Goal: Use online tool/utility: Utilize a website feature to perform a specific function

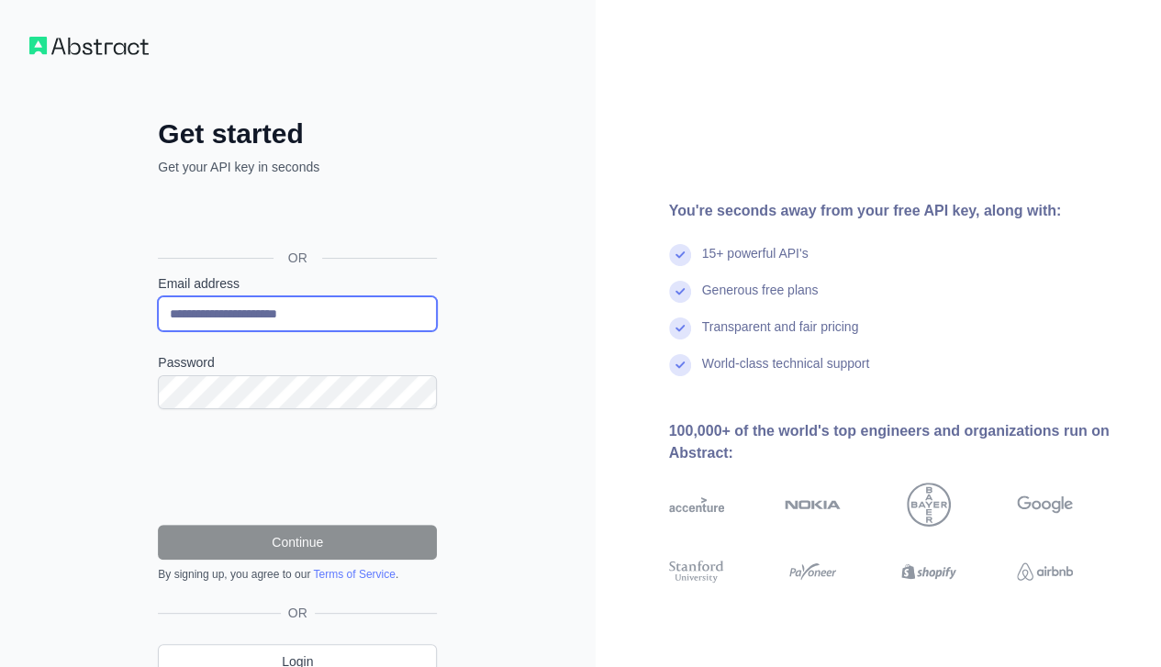
click at [195, 307] on input "**********" at bounding box center [297, 313] width 279 height 35
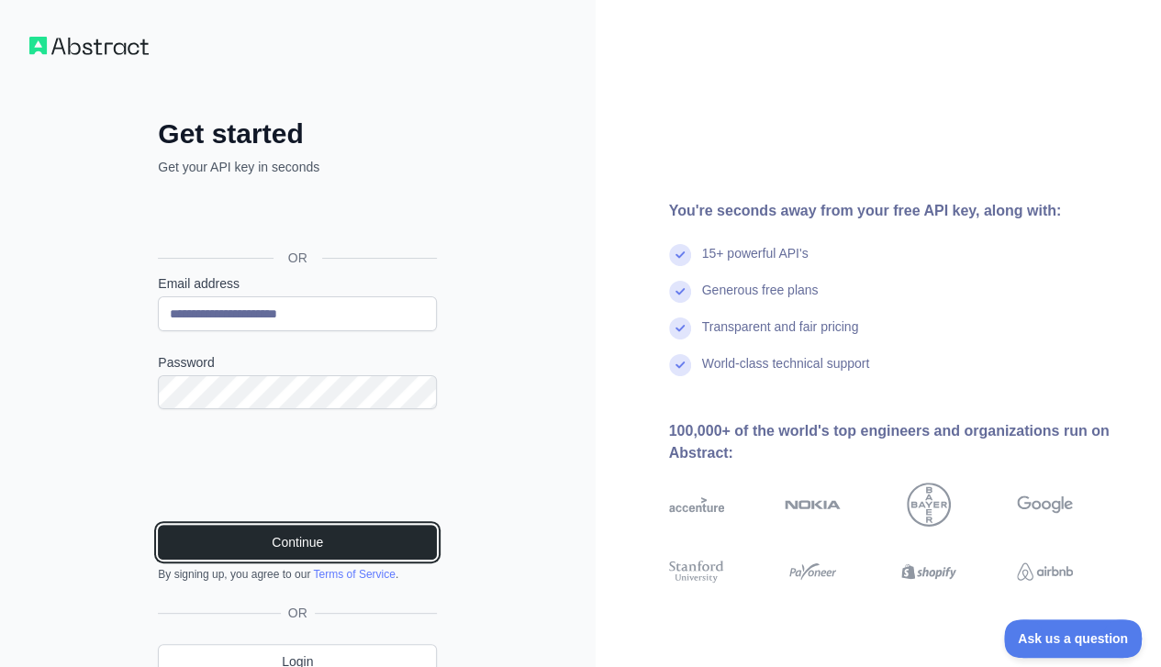
click at [356, 530] on button "Continue" at bounding box center [297, 542] width 279 height 35
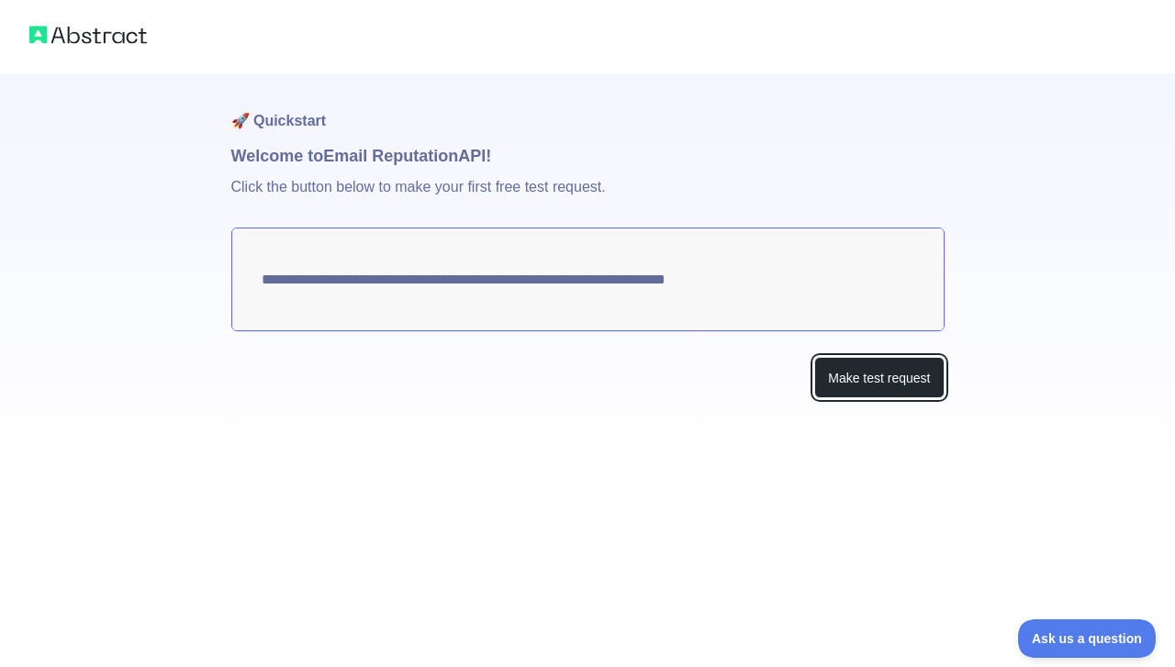
click at [859, 384] on button "Make test request" at bounding box center [878, 377] width 129 height 41
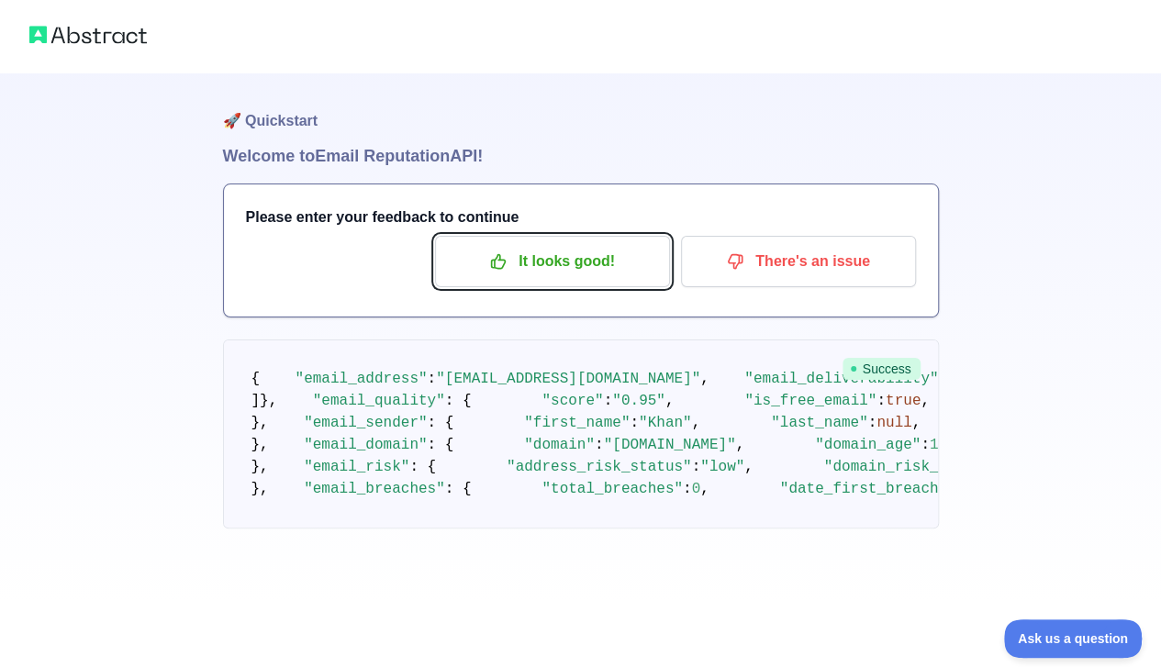
click at [573, 269] on p "It looks good!" at bounding box center [552, 261] width 207 height 31
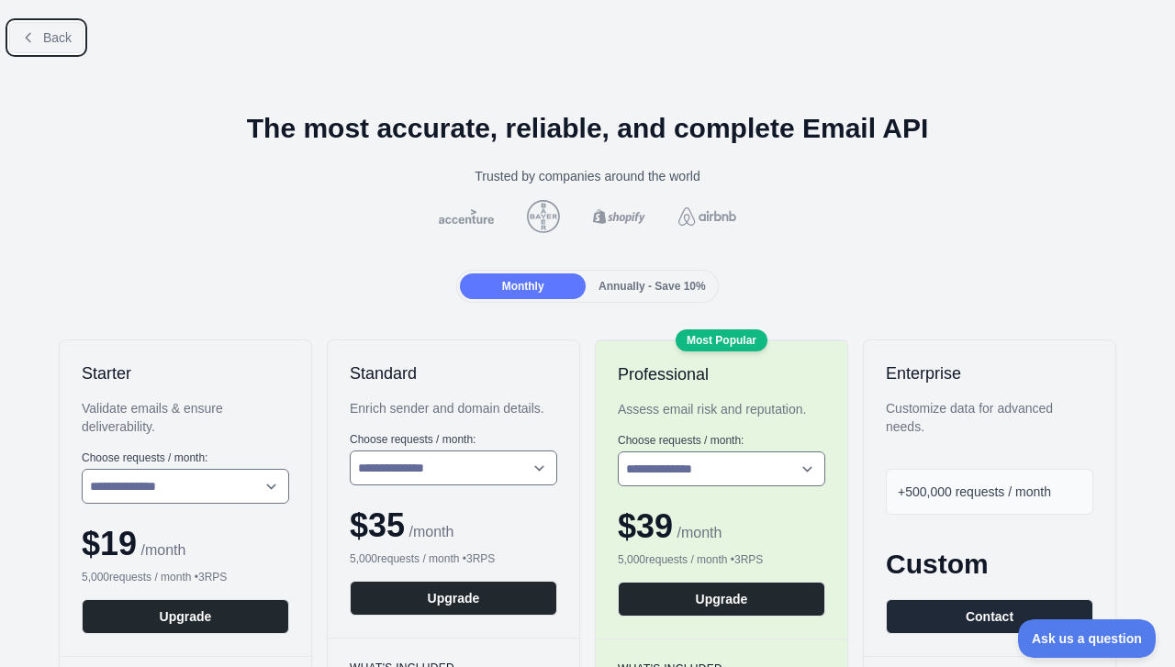
click at [39, 43] on button "Back" at bounding box center [46, 37] width 74 height 31
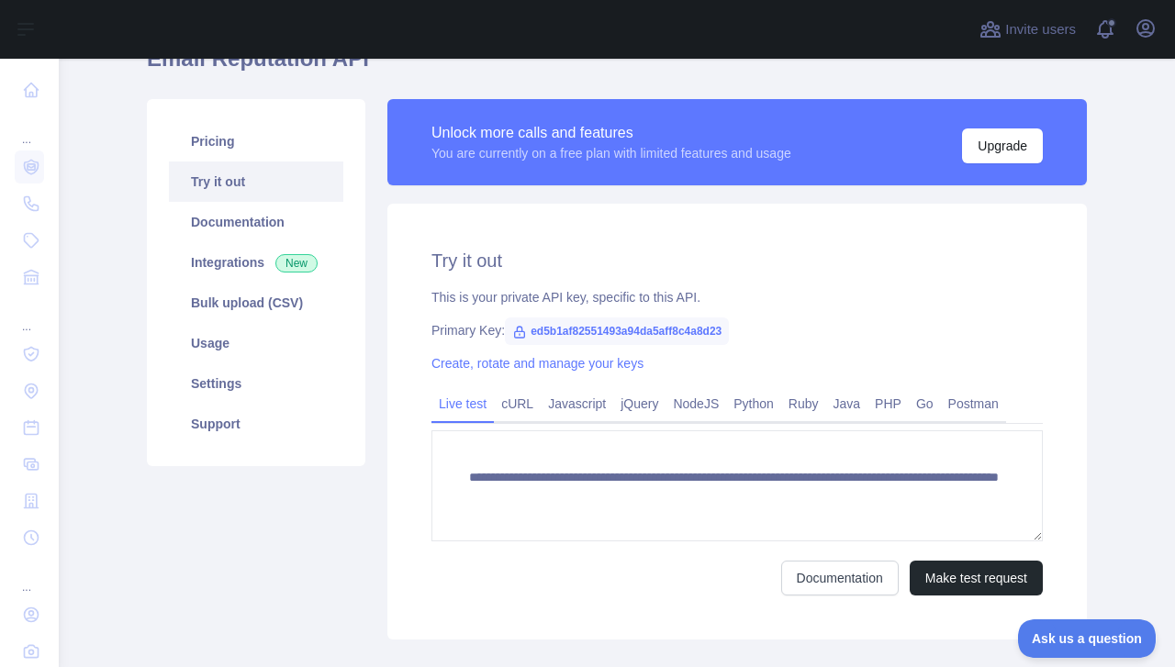
scroll to position [122, 0]
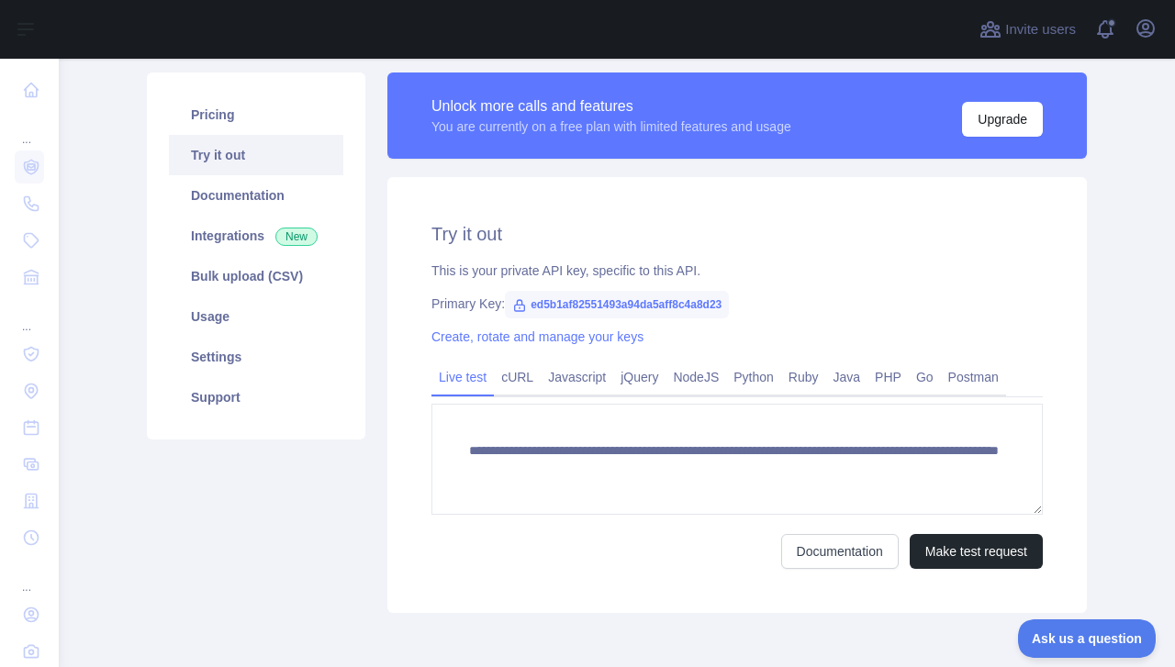
click at [510, 379] on link "cURL" at bounding box center [517, 376] width 47 height 29
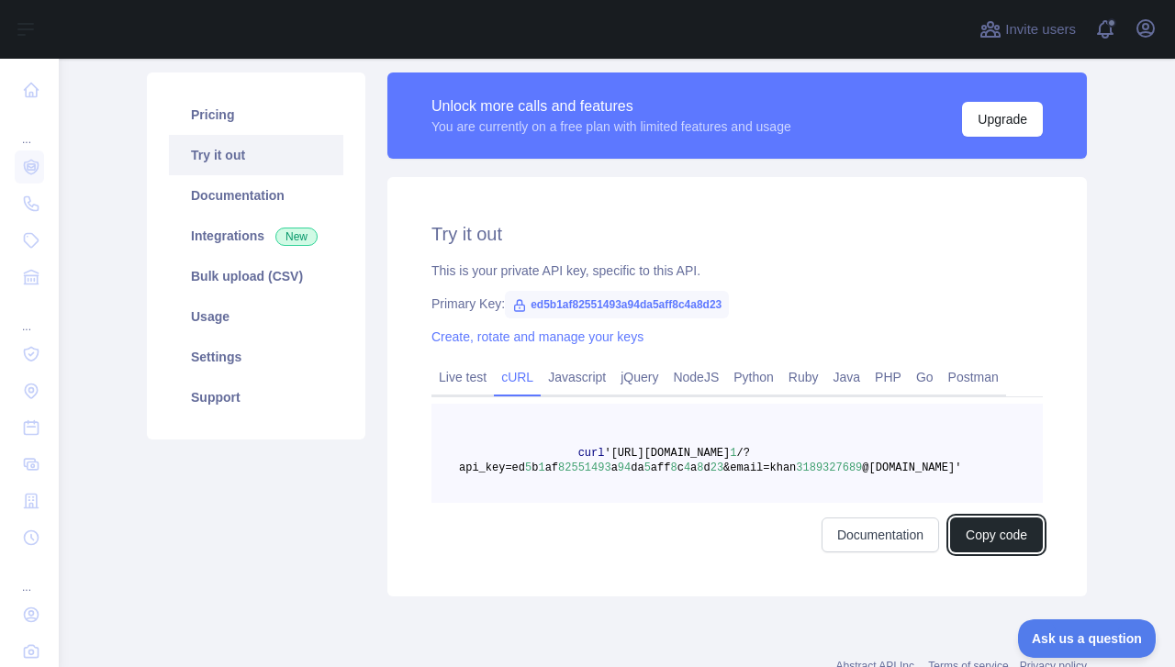
click at [976, 529] on button "Copy code" at bounding box center [996, 535] width 93 height 35
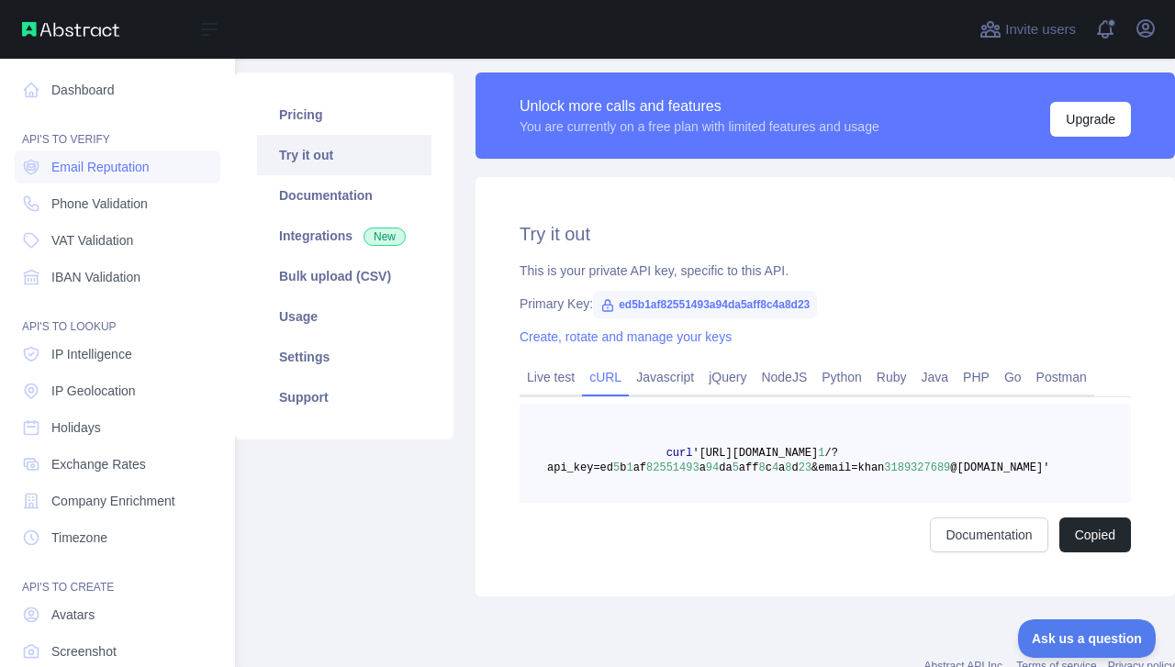
click at [84, 99] on link "Dashboard" at bounding box center [118, 89] width 206 height 33
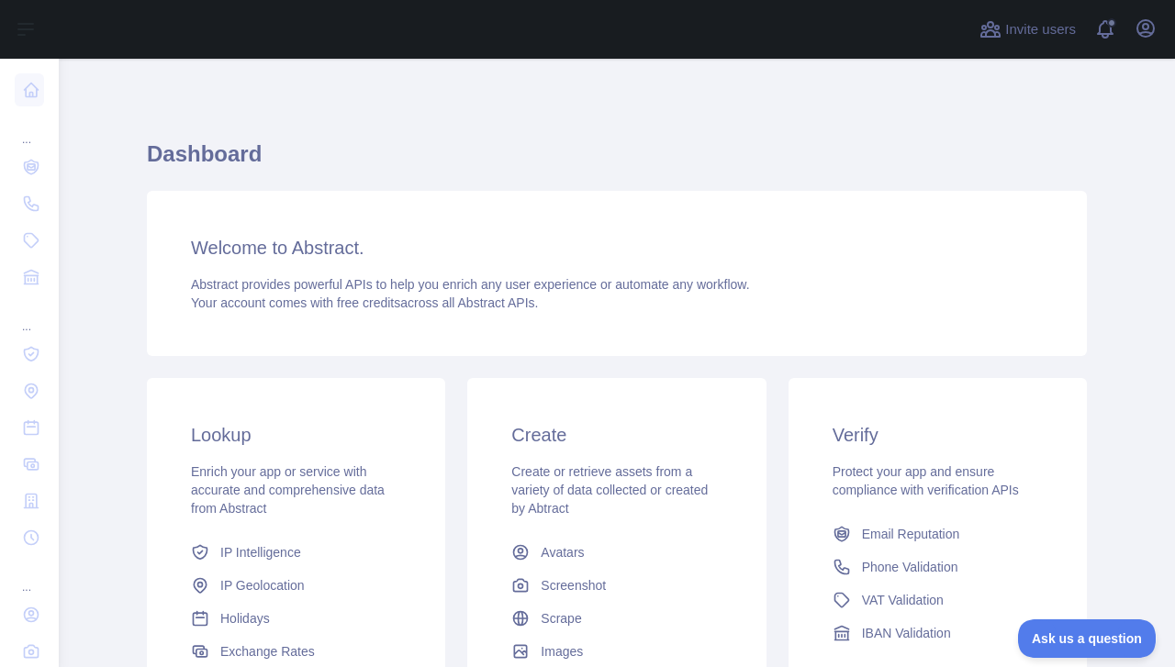
click at [406, 273] on div "Welcome to Abstract. Abstract provides powerful APIs to help you enrich any use…" at bounding box center [617, 273] width 940 height 165
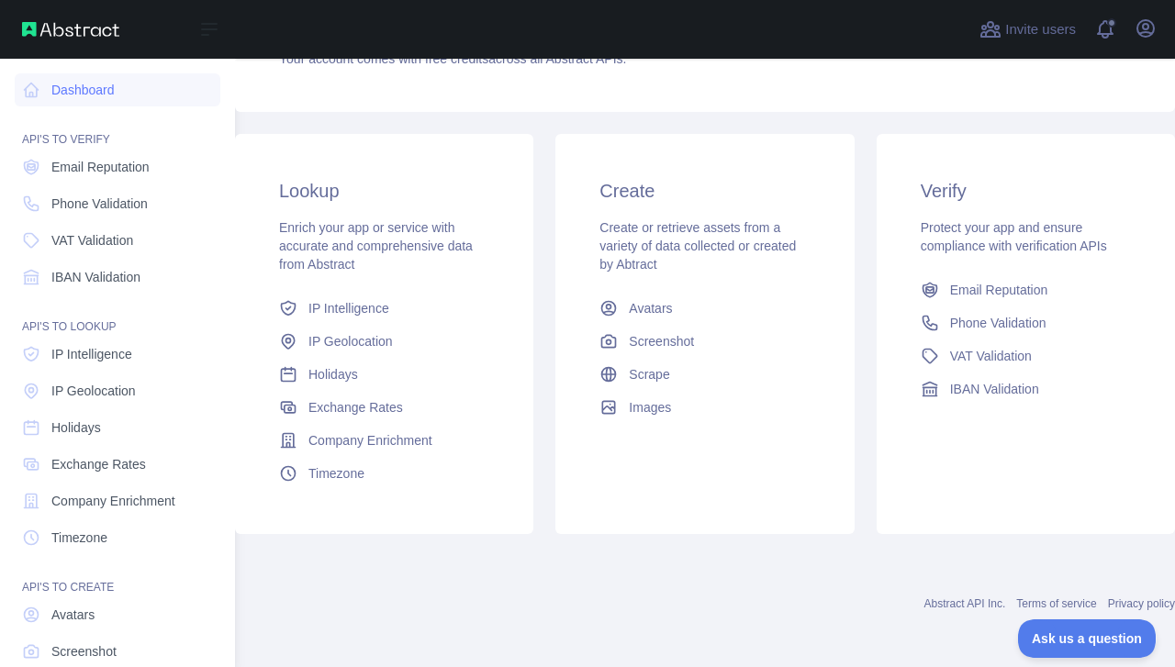
click at [121, 173] on span "Email Reputation" at bounding box center [100, 167] width 98 height 18
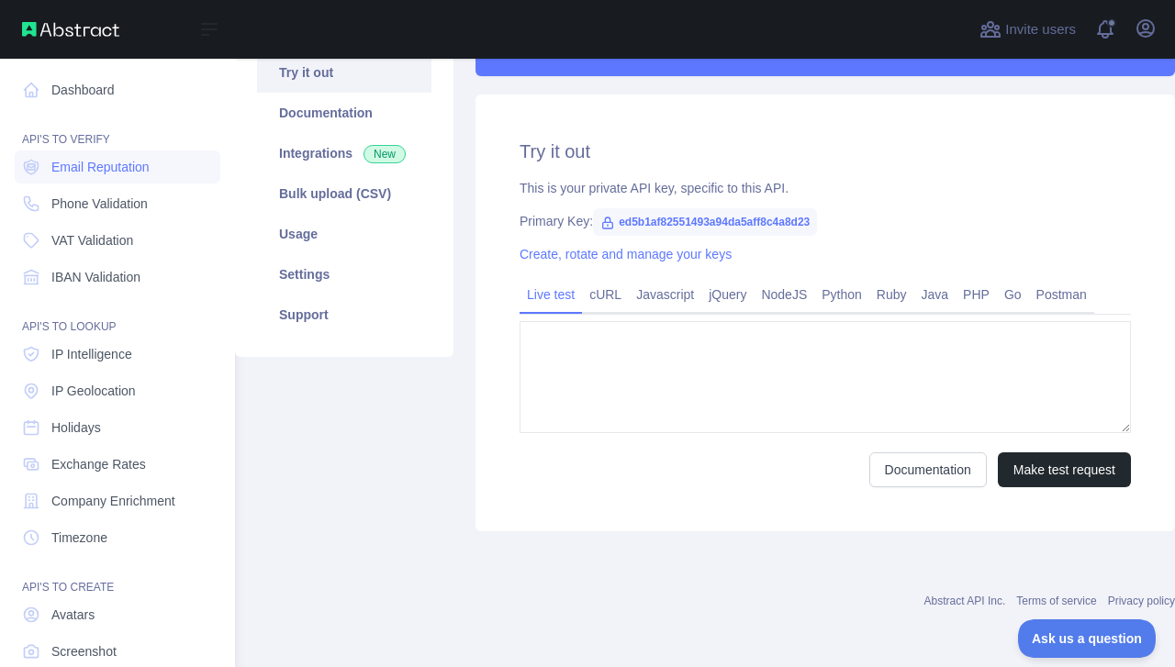
type textarea "**********"
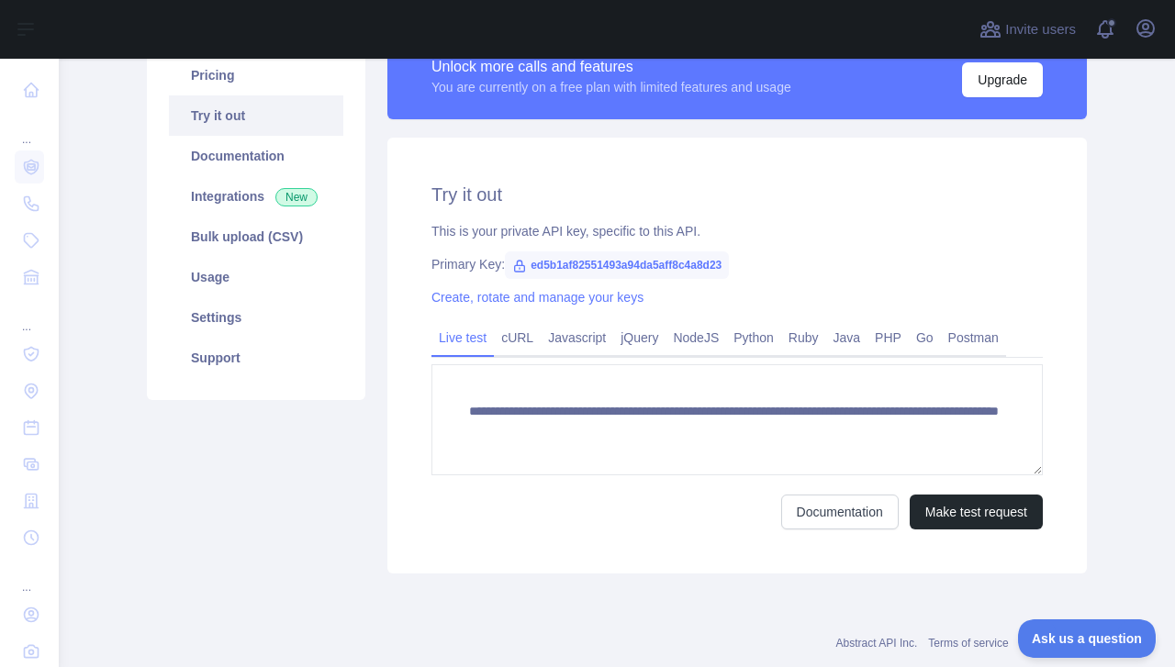
scroll to position [80, 0]
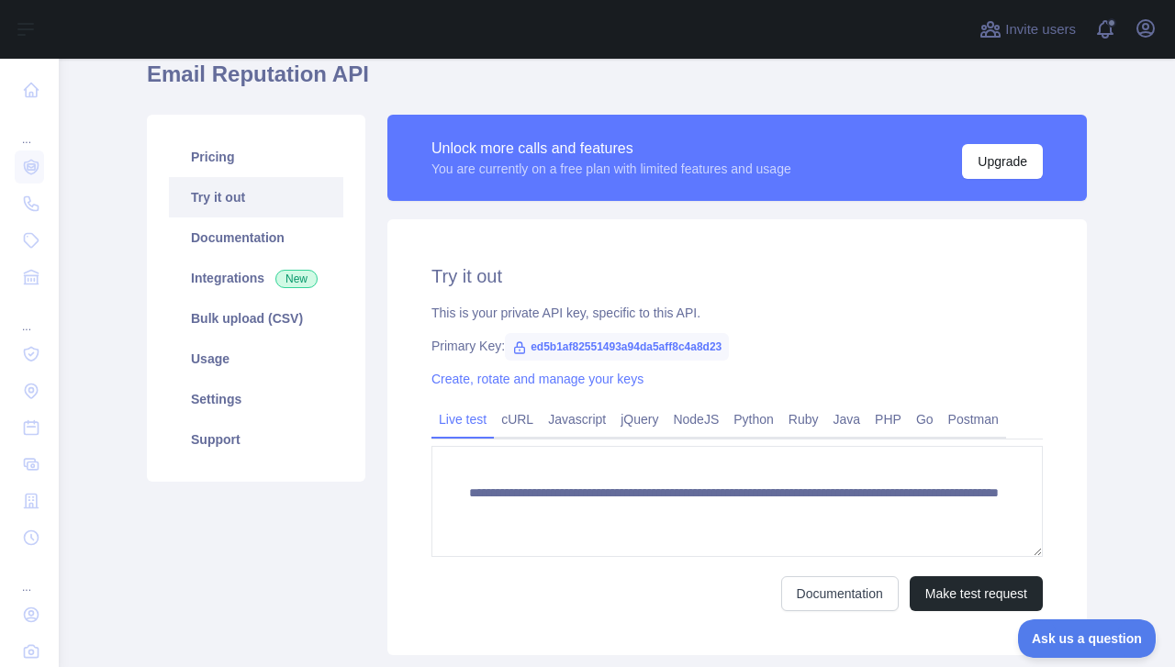
click at [497, 416] on link "cURL" at bounding box center [517, 419] width 47 height 29
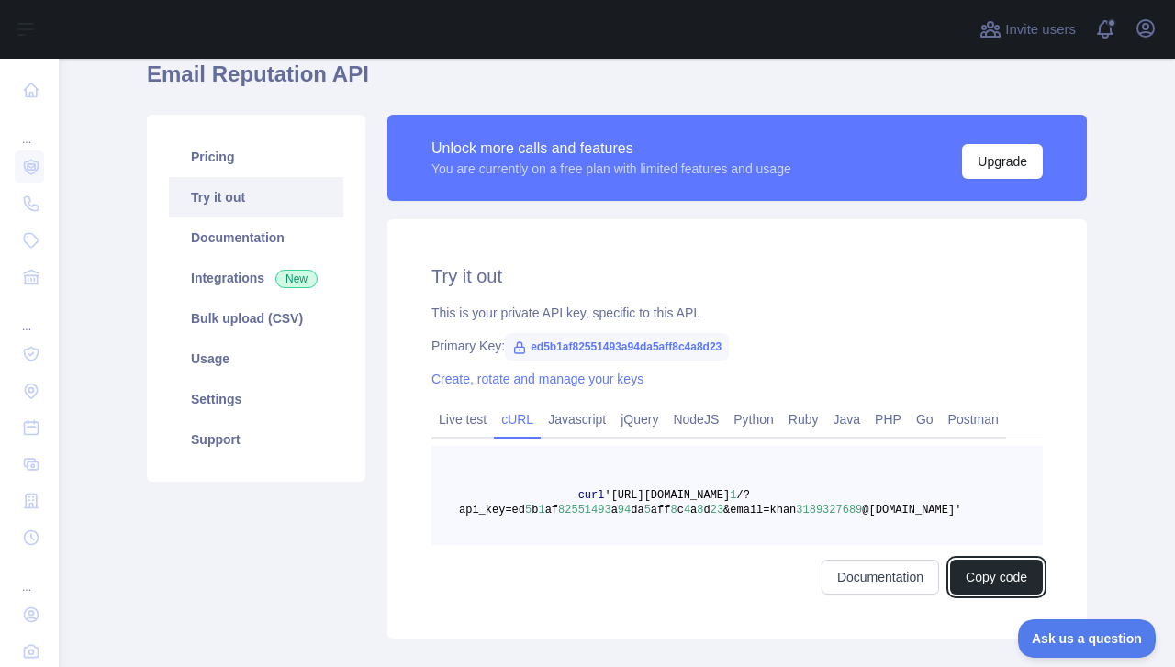
click at [991, 579] on button "Copy code" at bounding box center [996, 577] width 93 height 35
click at [457, 423] on link "Live test" at bounding box center [462, 419] width 62 height 29
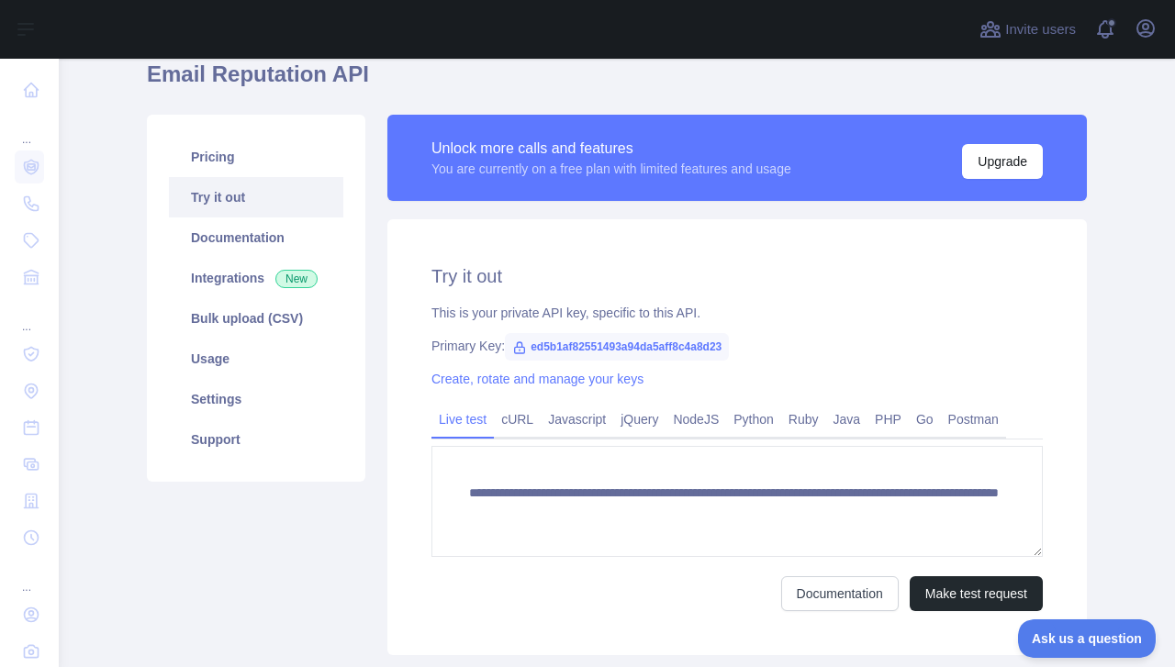
scroll to position [202, 0]
